Goal: Navigation & Orientation: Understand site structure

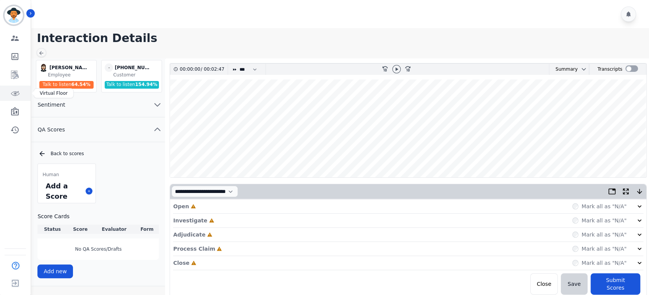
click at [19, 93] on link "Sidebar" at bounding box center [15, 93] width 29 height 15
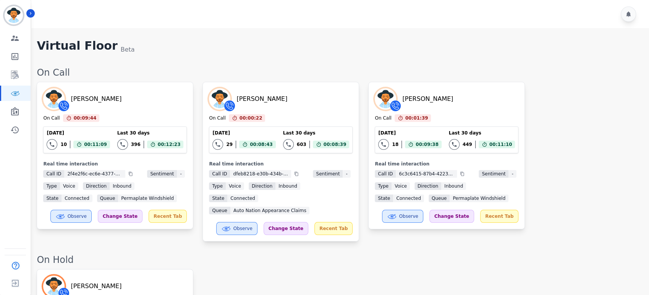
click at [596, 178] on div "[PERSON_NAME] On Call 00:09:44 Current State: On Call [DATE] 10 Total interacti…" at bounding box center [339, 162] width 605 height 160
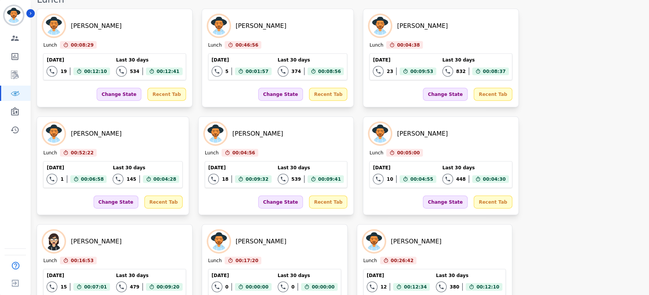
scroll to position [1088, 0]
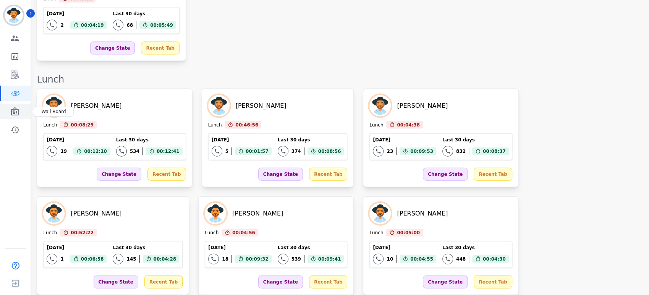
click at [8, 107] on link "Sidebar" at bounding box center [15, 111] width 29 height 15
